Goal: Check status

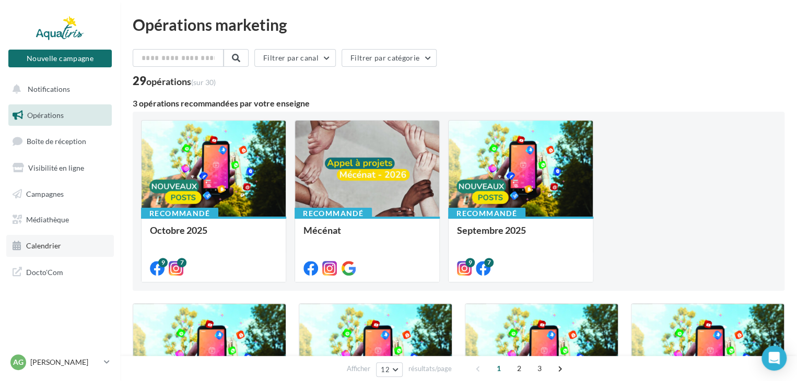
click at [50, 245] on span "Calendrier" at bounding box center [43, 245] width 35 height 9
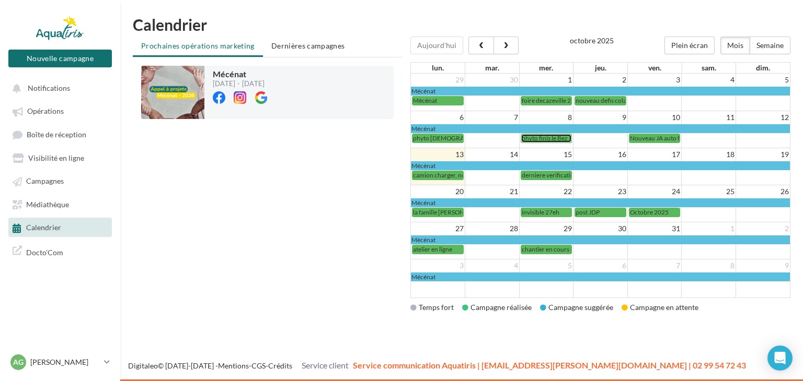
click at [543, 141] on span "phyto finis le Bez" at bounding box center [544, 138] width 46 height 8
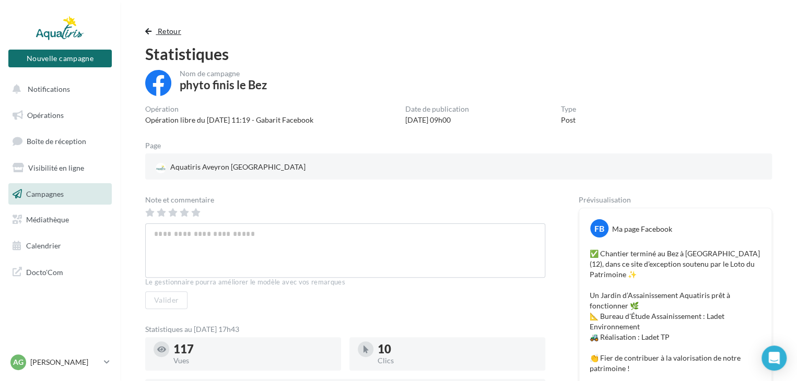
click at [148, 32] on span "button" at bounding box center [148, 31] width 6 height 7
click at [161, 30] on span "Retour" at bounding box center [170, 31] width 24 height 9
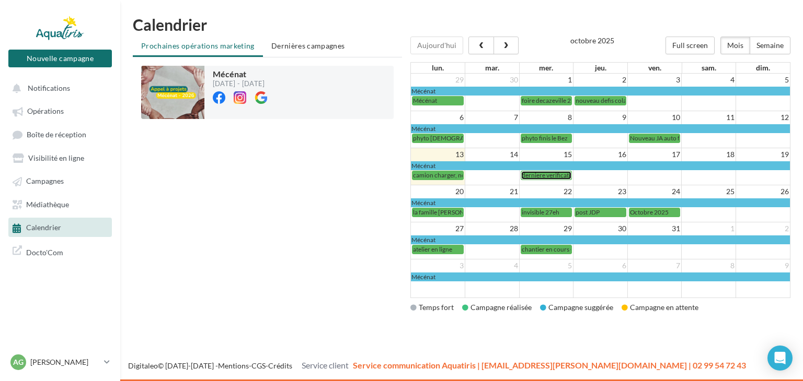
click at [541, 175] on span "derniere verification" at bounding box center [549, 175] width 56 height 8
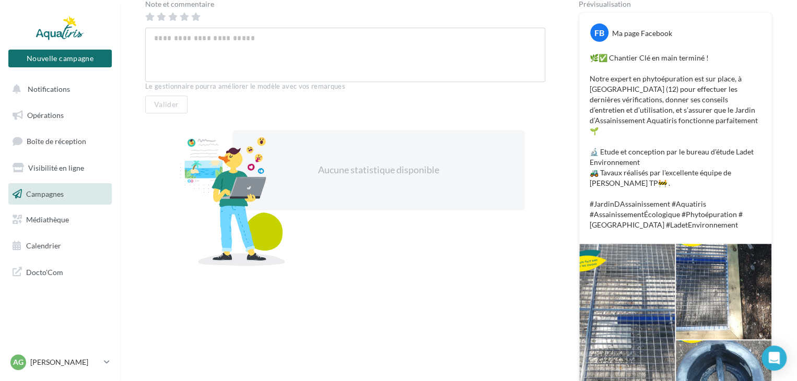
scroll to position [214, 0]
